Goal: Task Accomplishment & Management: Manage account settings

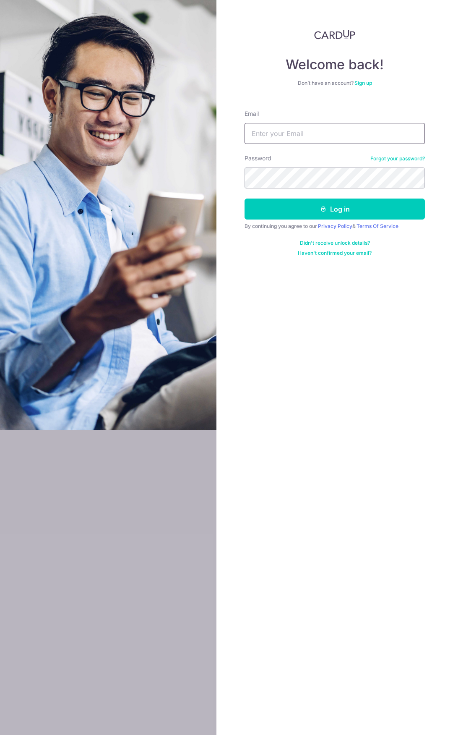
type input "jeromegoh3138@gmail.com"
click at [417, 218] on button "Log in" at bounding box center [335, 208] width 180 height 21
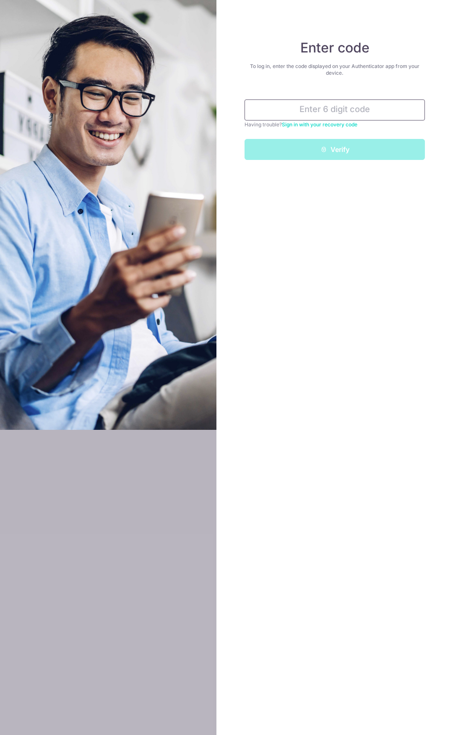
click at [352, 111] on input "text" at bounding box center [335, 109] width 180 height 21
click at [268, 124] on div "Having trouble? Sign in with your recovery code" at bounding box center [335, 124] width 180 height 8
click at [336, 129] on form "Having trouble? Sign in with your recovery code Verify" at bounding box center [335, 126] width 180 height 67
click at [338, 127] on link "Sign in with your recovery code" at bounding box center [320, 124] width 76 height 6
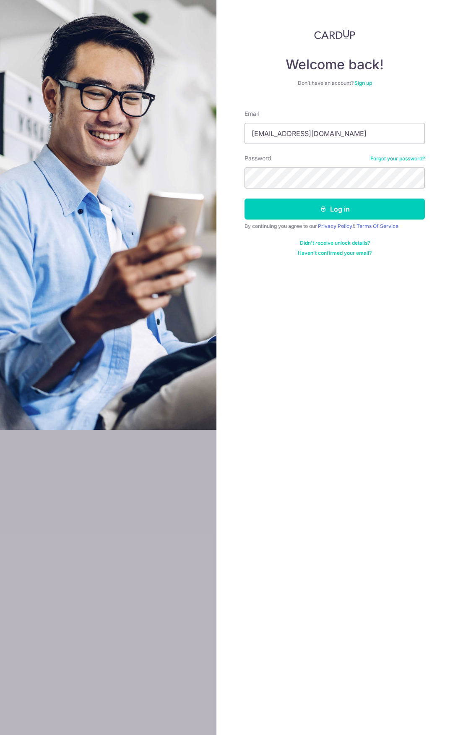
click at [360, 254] on link "Haven't confirmed your email?" at bounding box center [335, 253] width 74 height 7
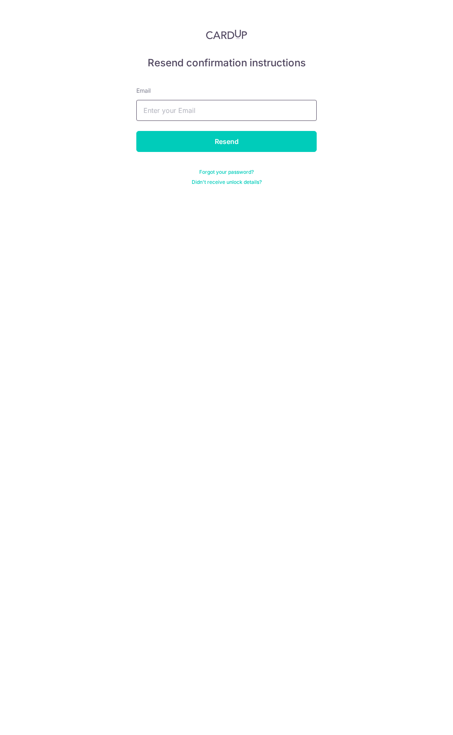
click at [257, 113] on input "text" at bounding box center [226, 110] width 180 height 21
type input "jeromegoh3138@gmail.com"
click at [243, 138] on input "Resend" at bounding box center [226, 141] width 180 height 21
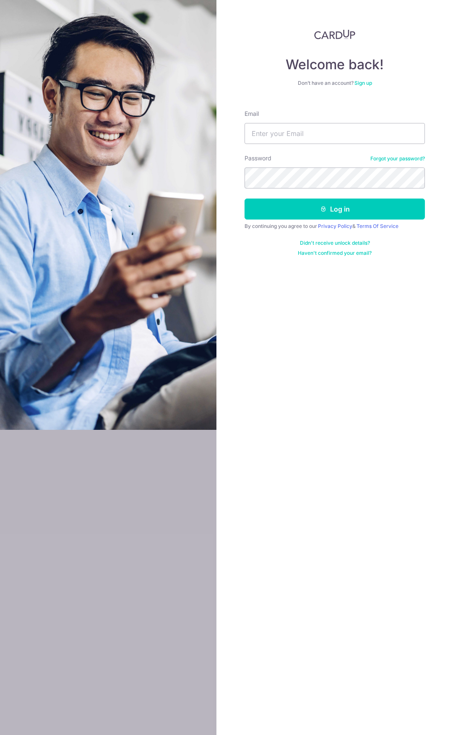
type input "jeromegoh3138@gmail.com"
click at [358, 241] on link "Didn't receive unlock details?" at bounding box center [335, 243] width 70 height 7
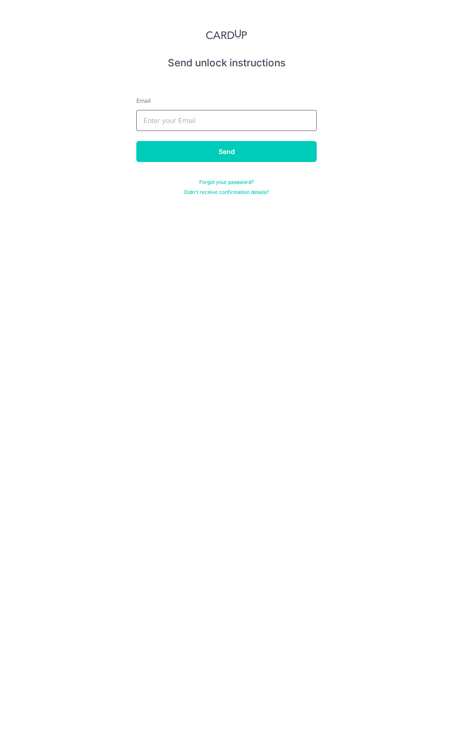
click at [248, 130] on input "text" at bounding box center [226, 120] width 180 height 21
type input "jeromegoh3138@gmail.com"
click at [231, 150] on input "Send" at bounding box center [226, 151] width 180 height 21
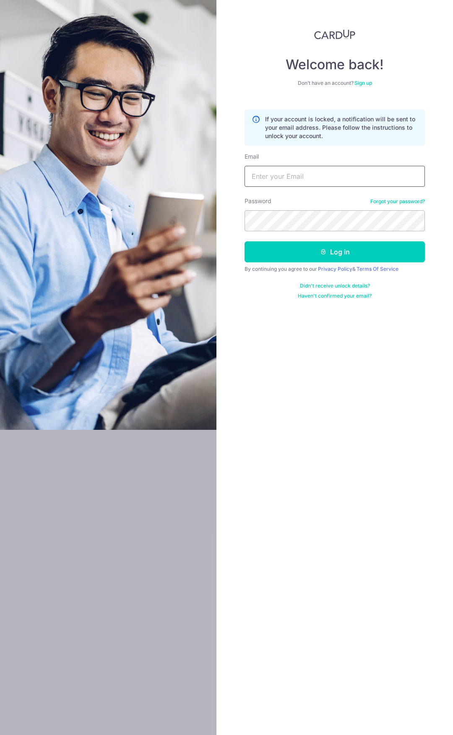
type input "[EMAIL_ADDRESS][DOMAIN_NAME]"
click at [379, 201] on link "Forgot your password?" at bounding box center [397, 201] width 55 height 7
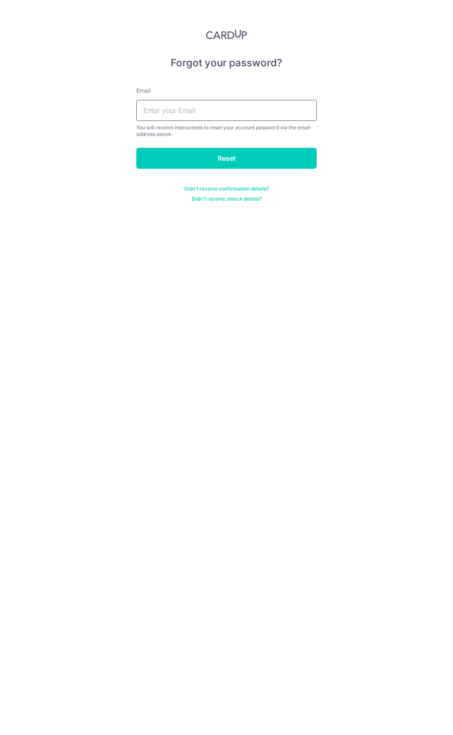
click at [255, 115] on input "text" at bounding box center [226, 110] width 180 height 21
type input "[EMAIL_ADDRESS][DOMAIN_NAME]"
click at [263, 162] on input "Reset" at bounding box center [226, 158] width 180 height 21
